Goal: Navigation & Orientation: Understand site structure

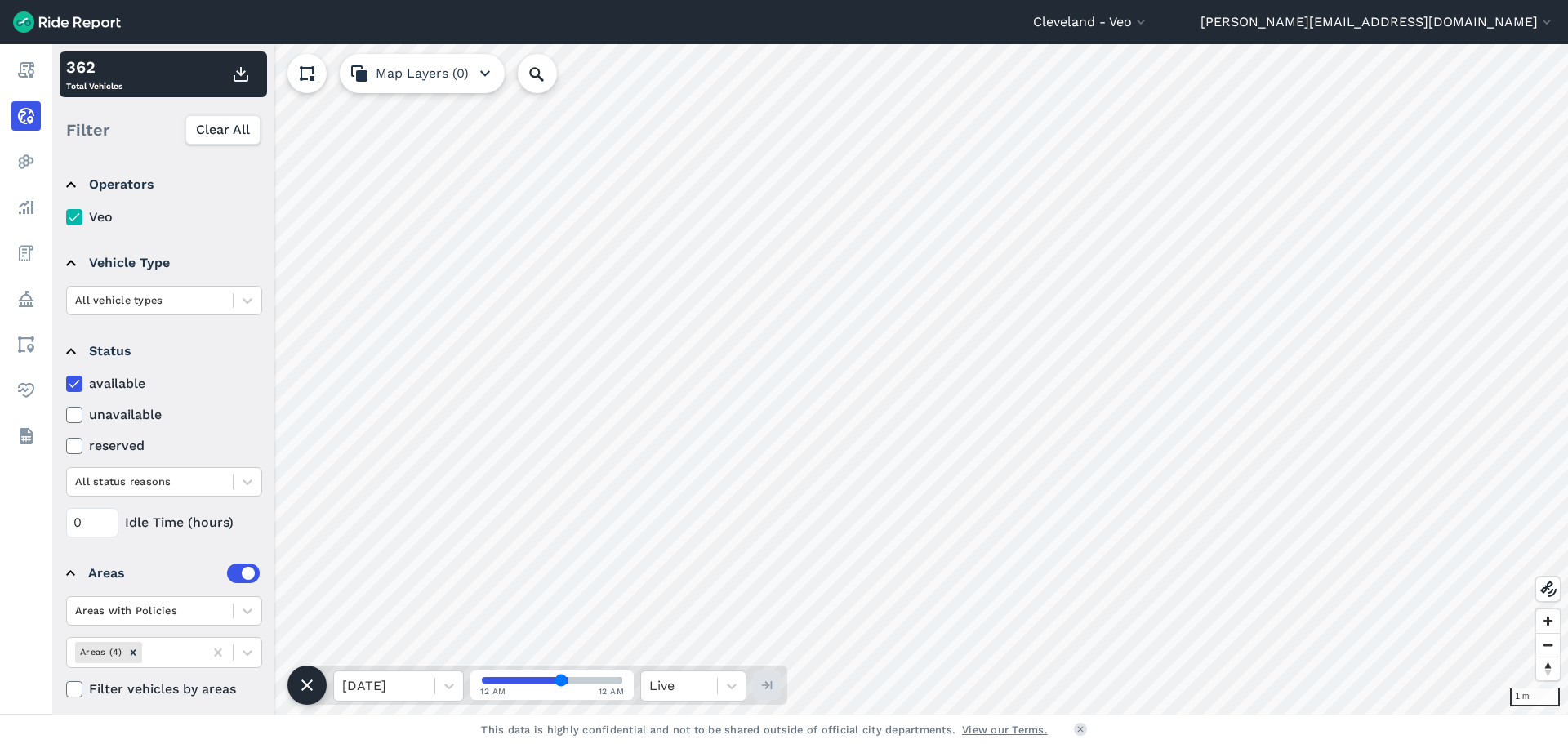
scroll to position [12, 0]
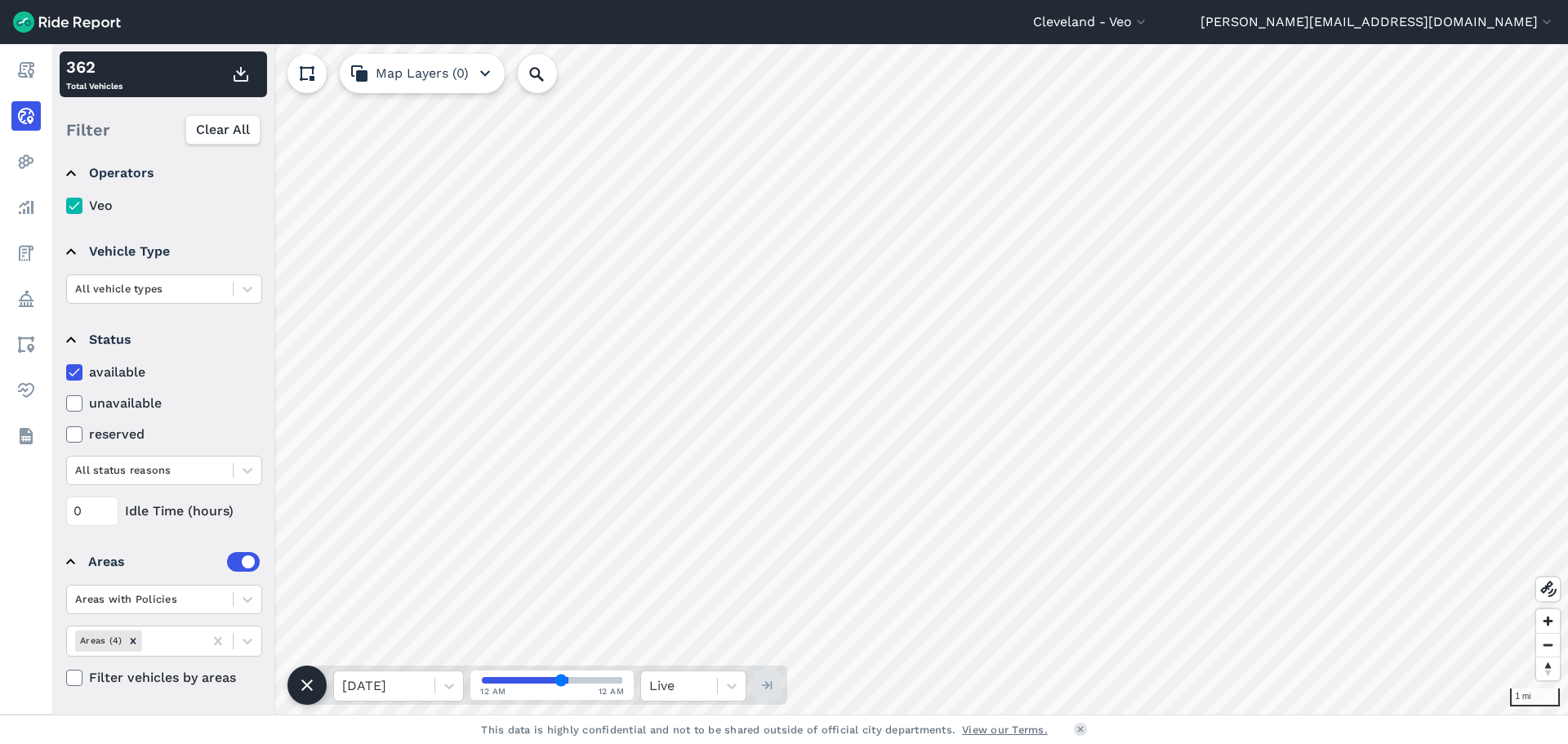
click at [72, 404] on icon at bounding box center [74, 403] width 14 height 16
click at [66, 404] on input "unavailable" at bounding box center [66, 398] width 0 height 11
click at [72, 366] on icon at bounding box center [74, 372] width 14 height 16
click at [66, 366] on input "available" at bounding box center [66, 367] width 0 height 11
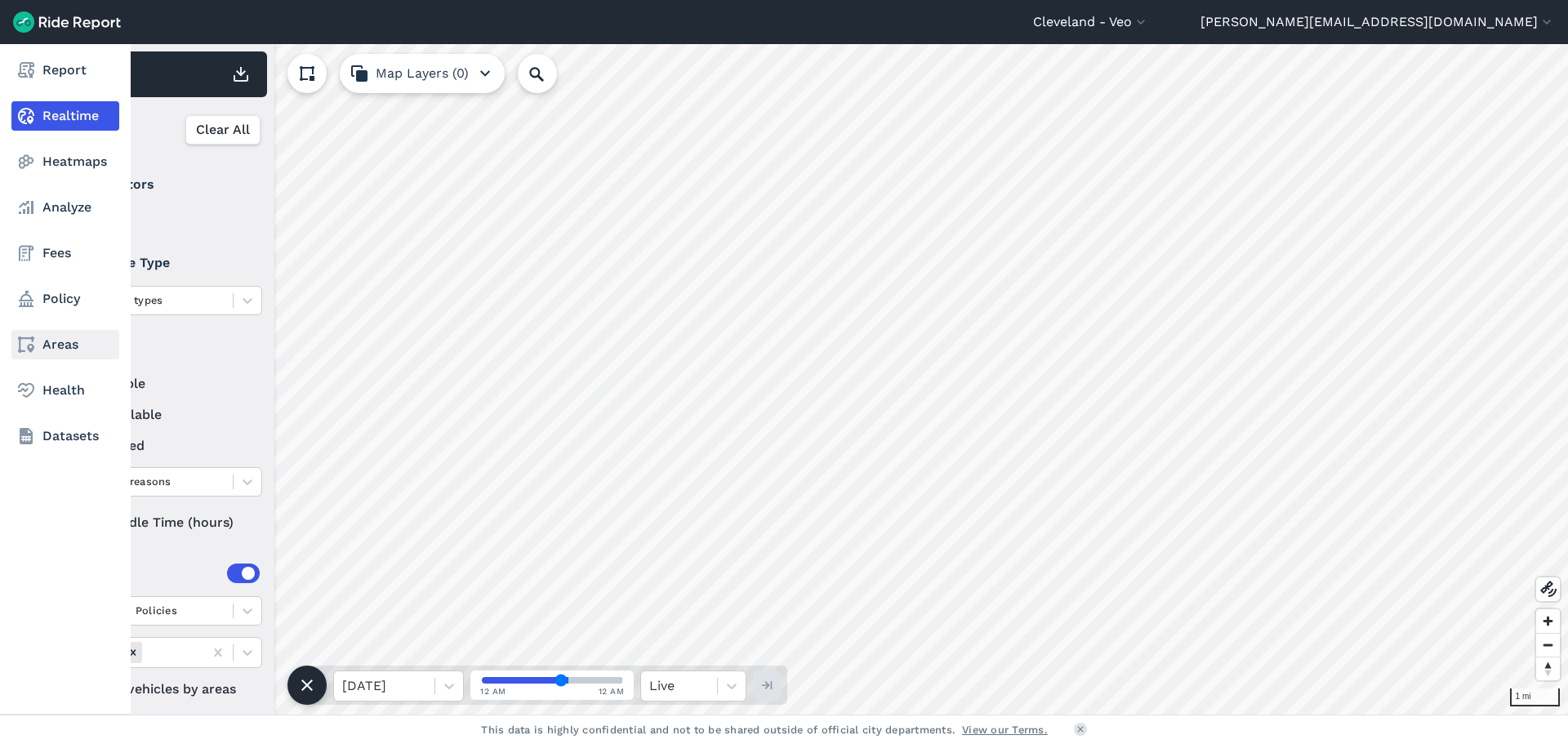
click at [47, 348] on link "Areas" at bounding box center [66, 344] width 108 height 29
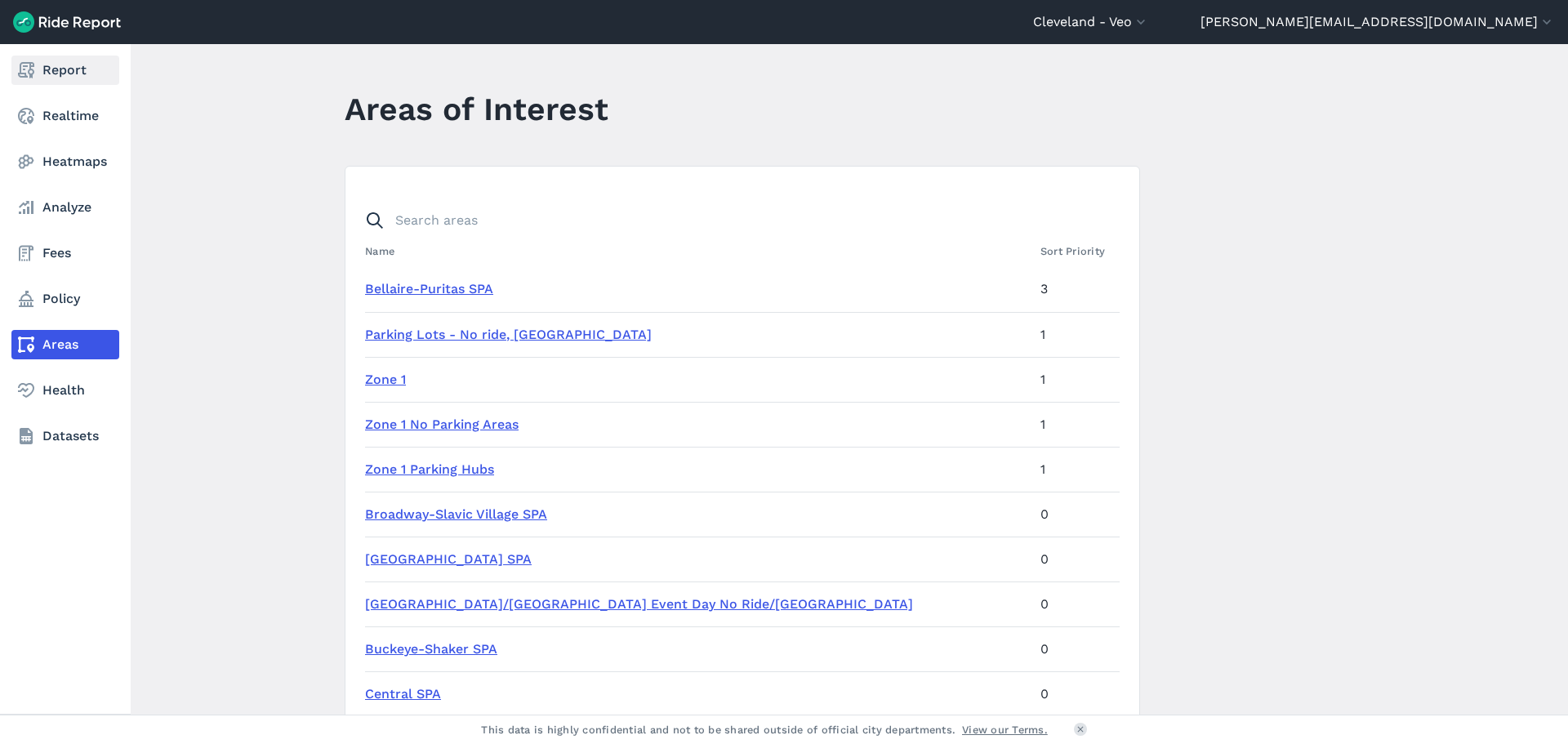
click at [67, 61] on link "Report" at bounding box center [66, 70] width 108 height 29
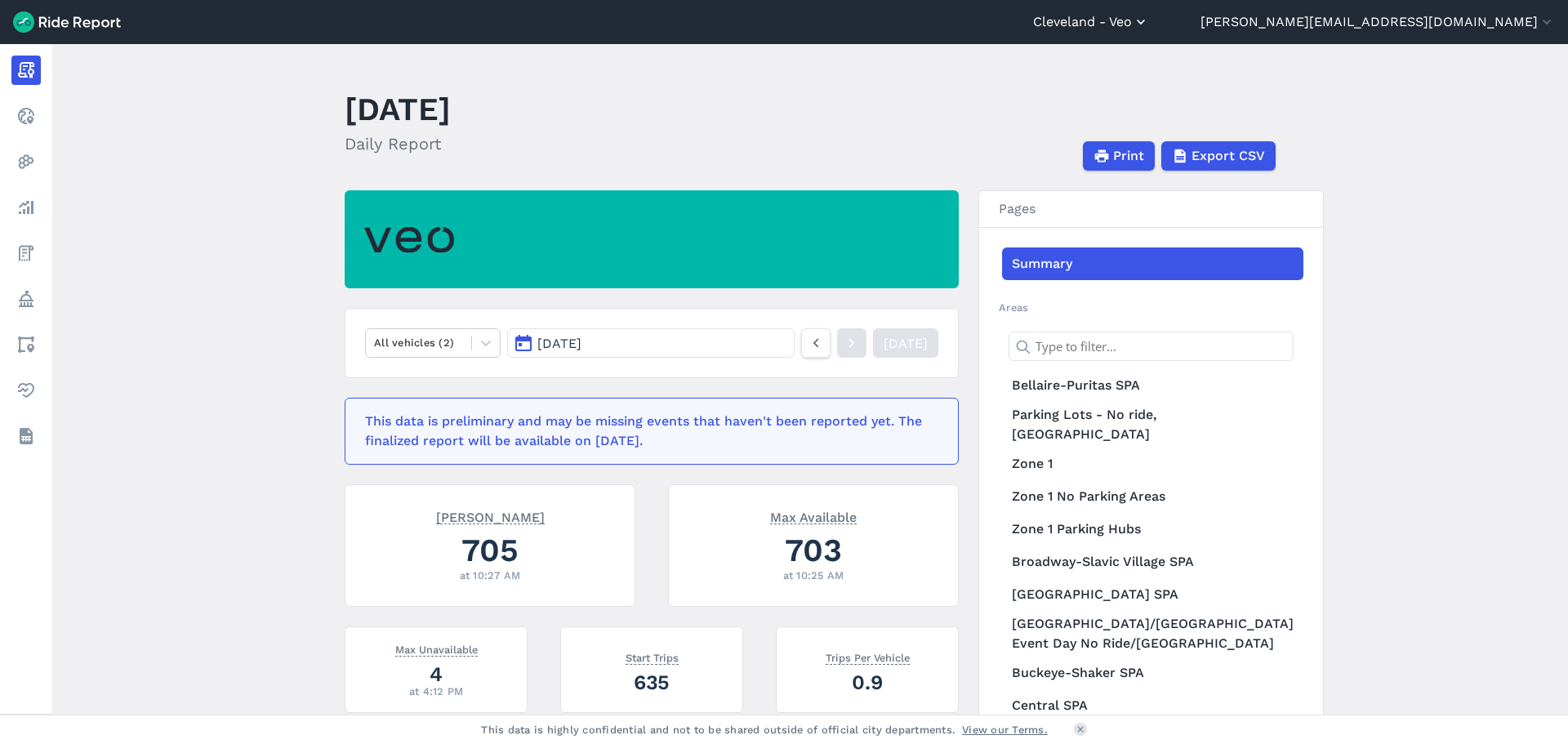
click at [1149, 25] on button "Cleveland - Veo" at bounding box center [1091, 22] width 116 height 19
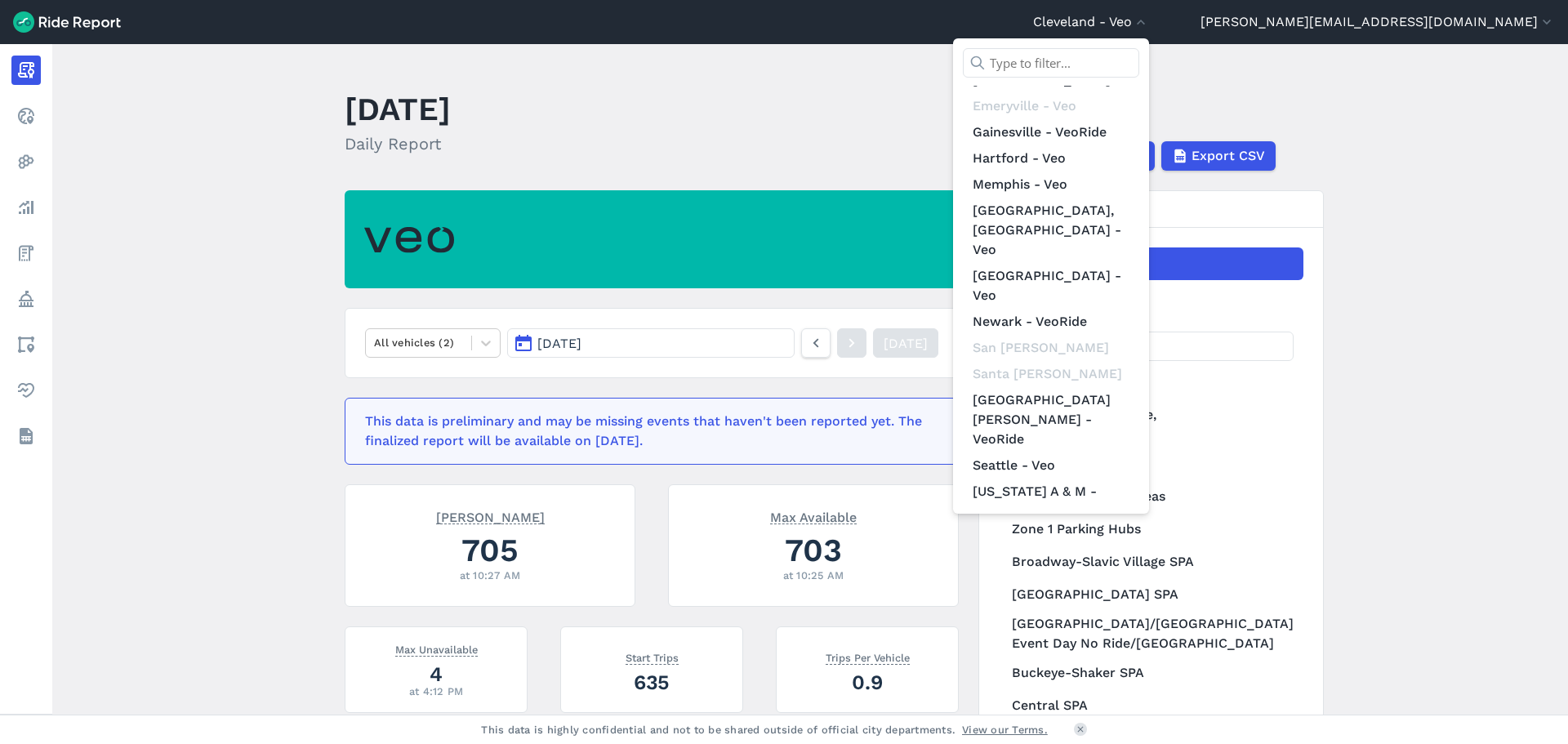
scroll to position [209, 0]
click at [1140, 523] on link "The [US_STATE][GEOGRAPHIC_DATA]-Veo" at bounding box center [1052, 556] width 177 height 66
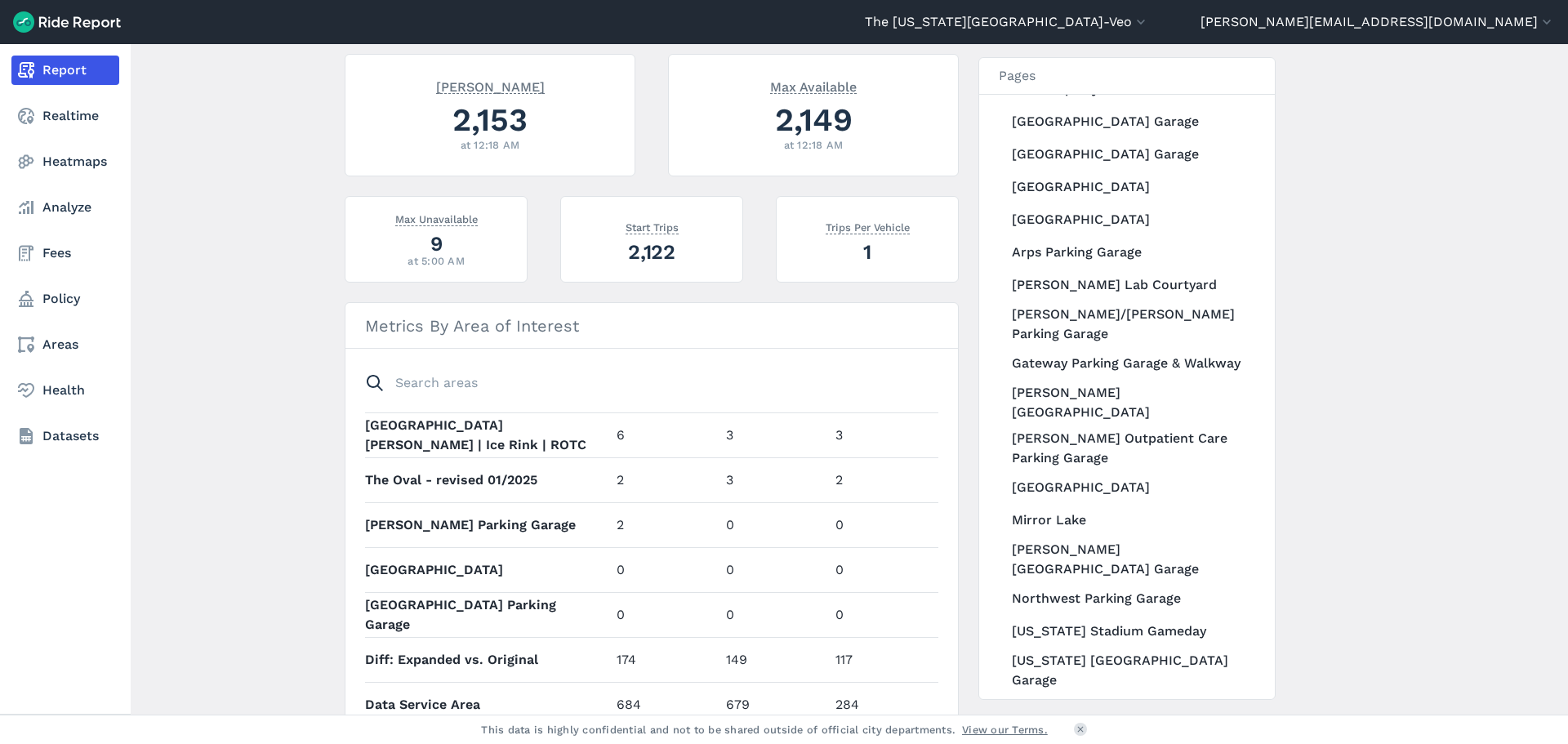
scroll to position [164, 0]
click at [87, 146] on nav "Report Realtime Heatmaps Analyze Fees Policy Areas Health Datasets" at bounding box center [65, 252] width 130 height 418
click at [83, 156] on link "Heatmaps" at bounding box center [66, 161] width 108 height 29
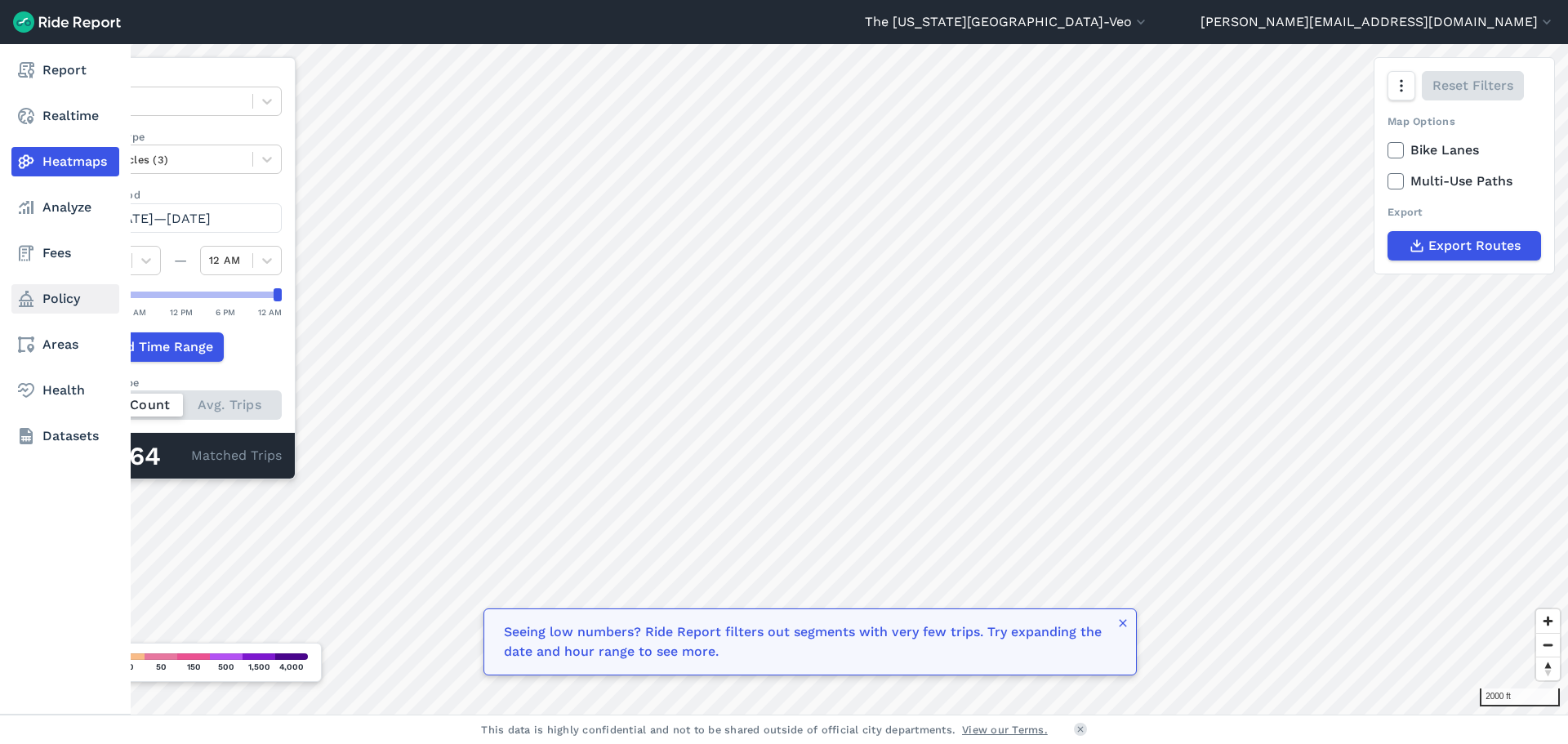
click at [18, 300] on icon at bounding box center [25, 298] width 19 height 19
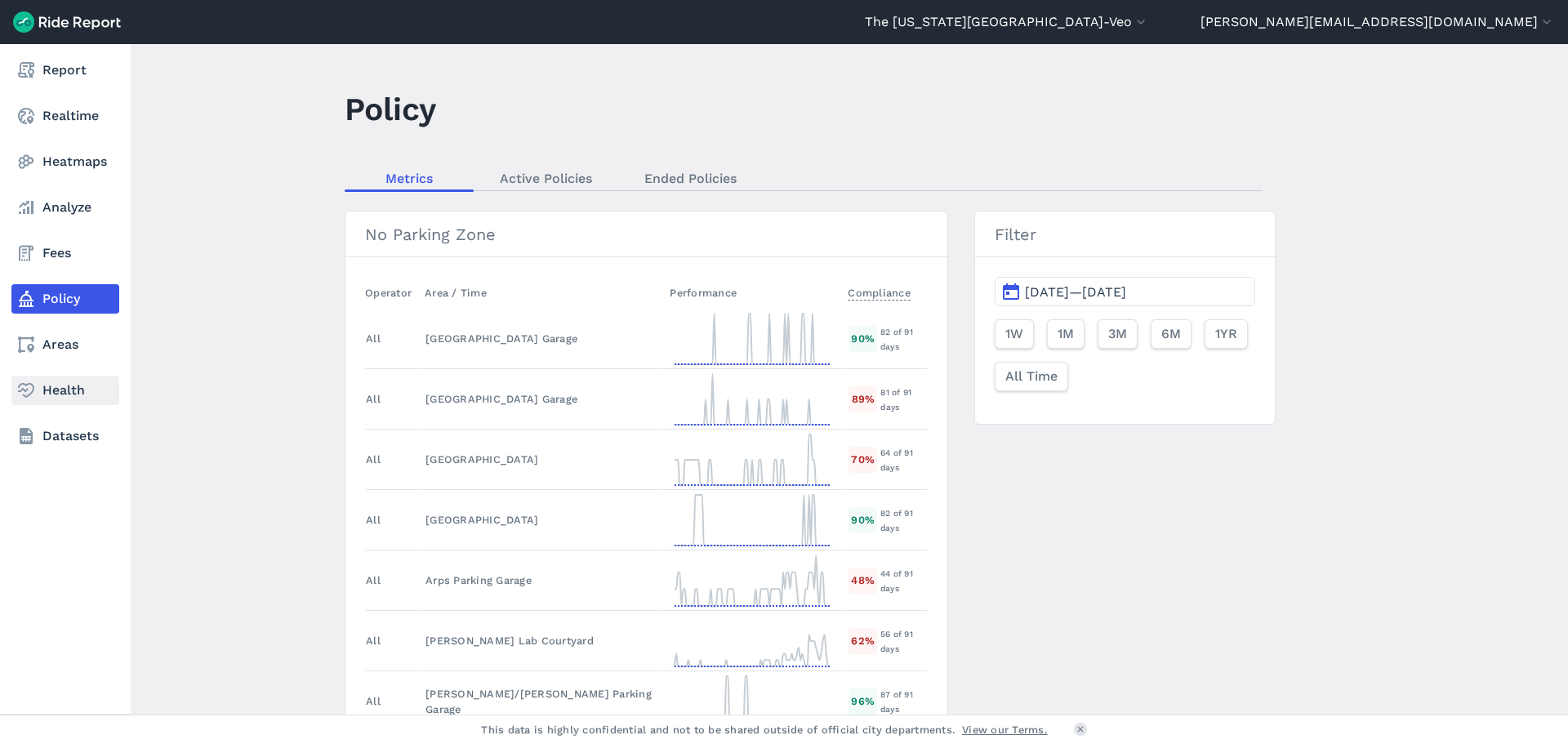
click at [61, 401] on link "Health" at bounding box center [66, 390] width 108 height 29
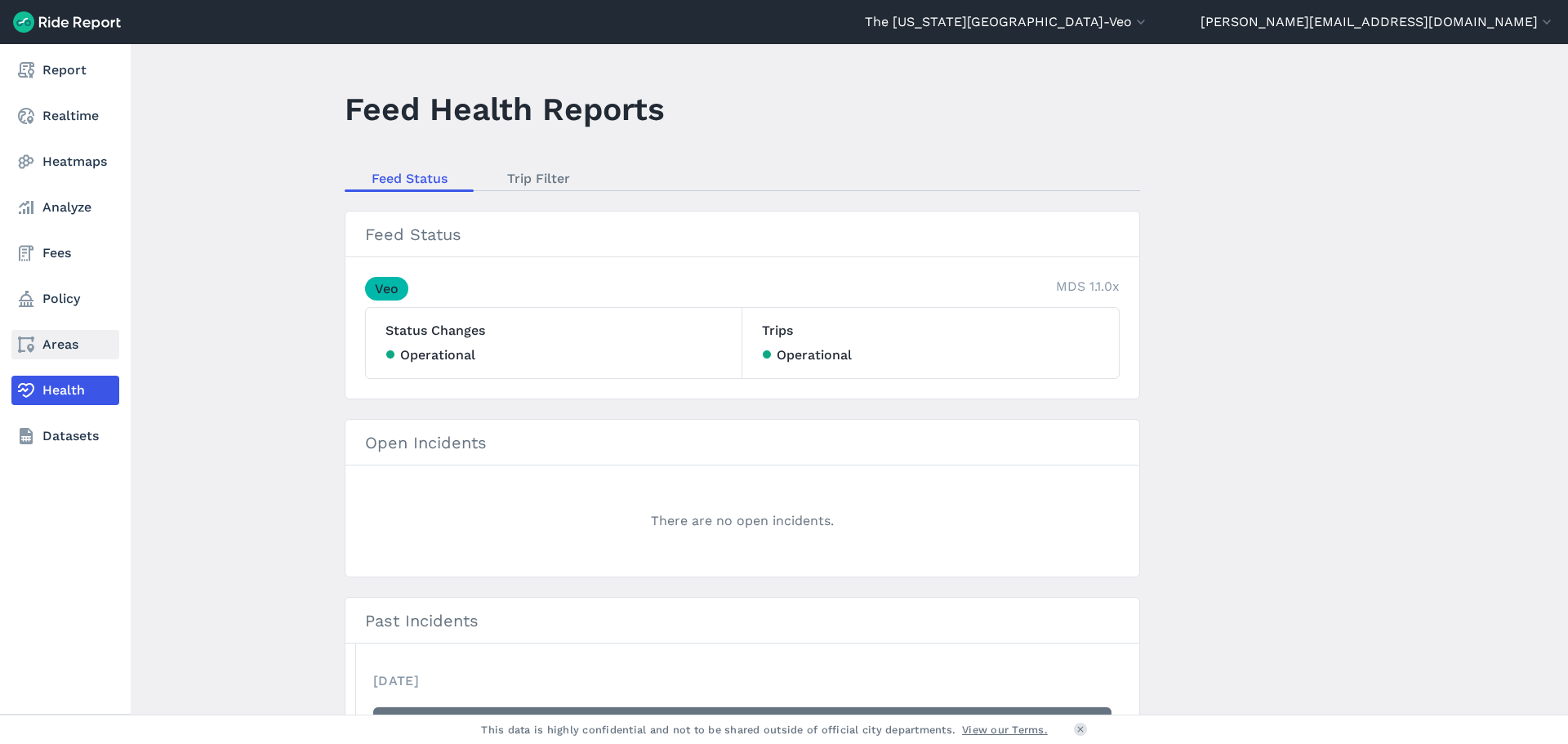
click at [50, 349] on link "Areas" at bounding box center [66, 344] width 108 height 29
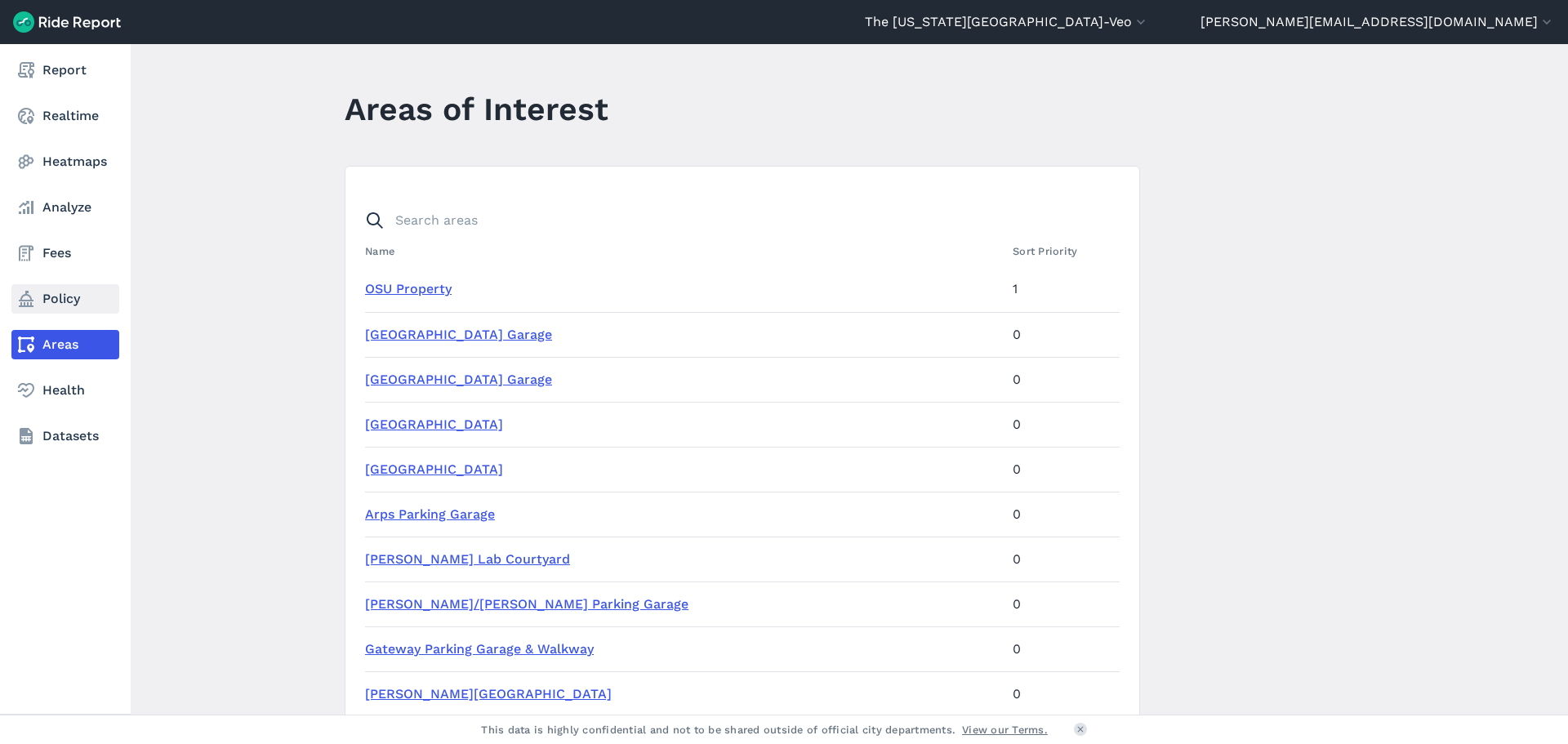
click at [62, 292] on link "Policy" at bounding box center [66, 298] width 108 height 29
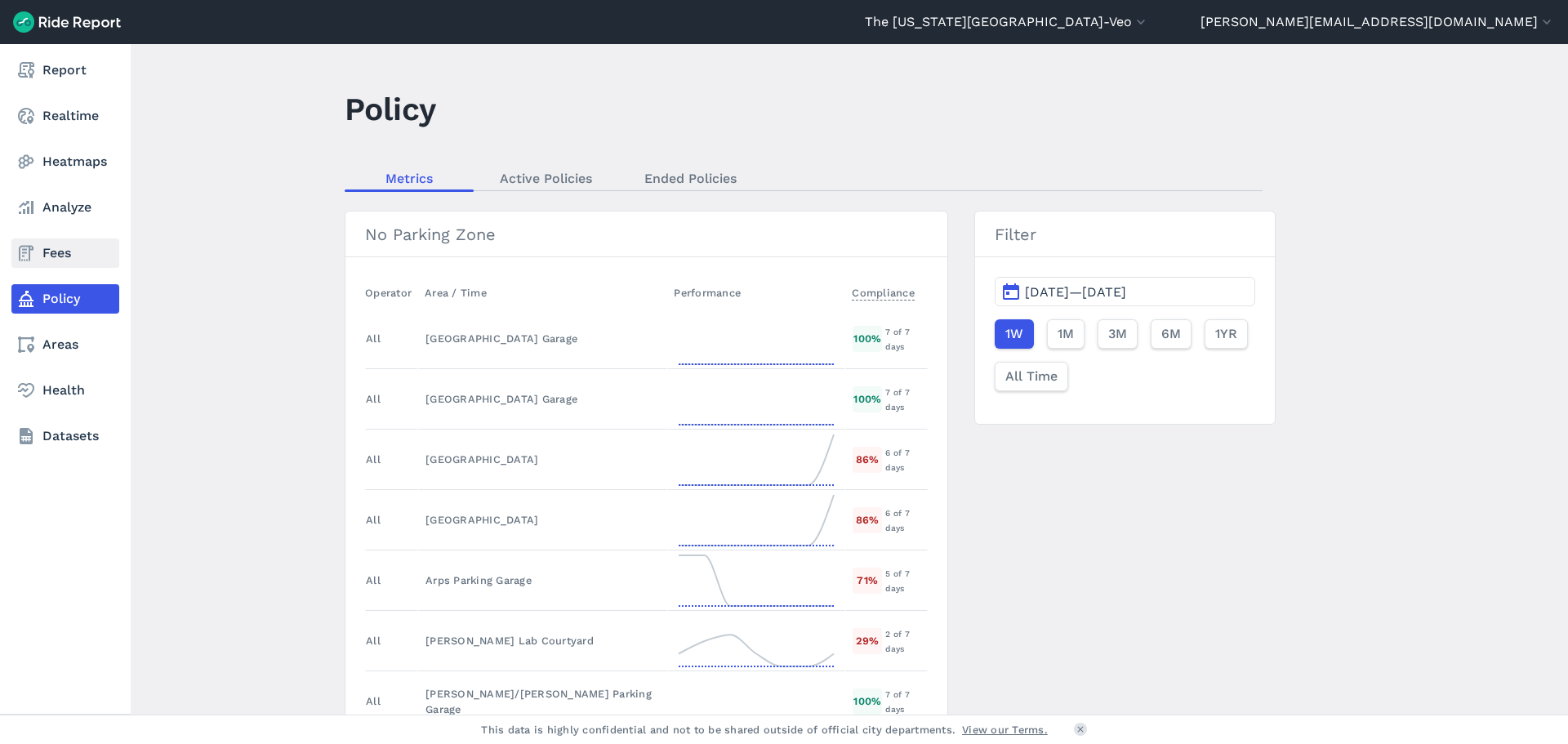
click at [54, 245] on link "Fees" at bounding box center [66, 253] width 108 height 29
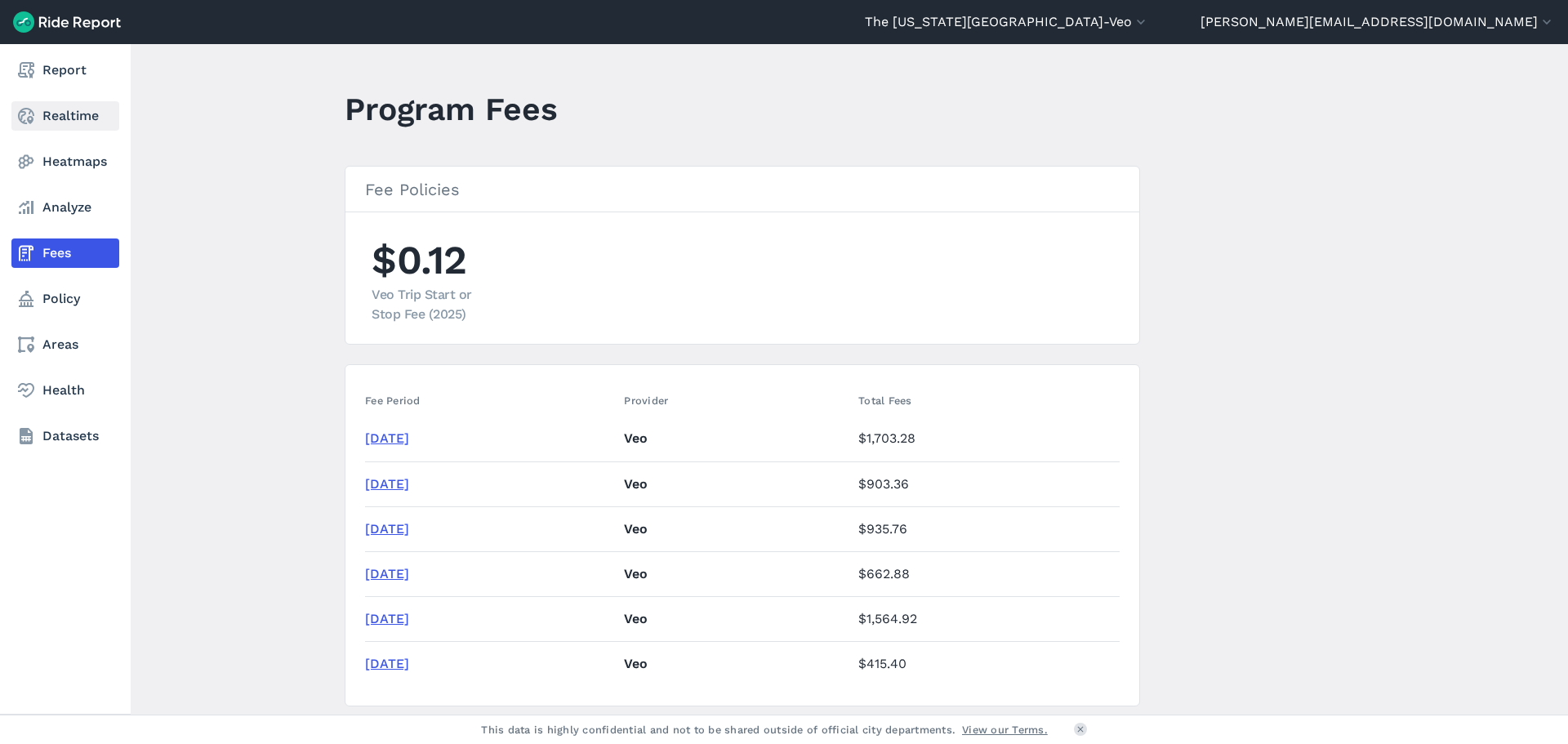
click at [61, 106] on link "Realtime" at bounding box center [66, 115] width 108 height 29
